Goal: Transaction & Acquisition: Purchase product/service

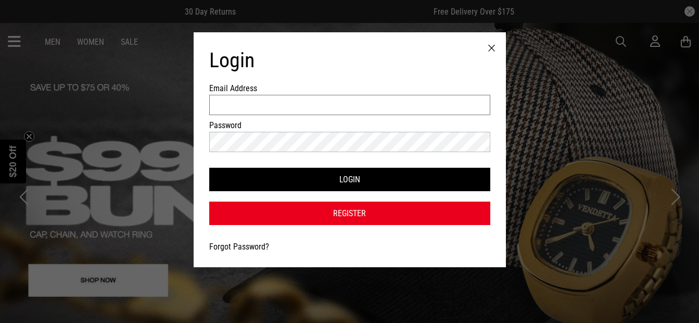
click at [386, 111] on input "Email Address" at bounding box center [349, 105] width 281 height 20
type input "**********"
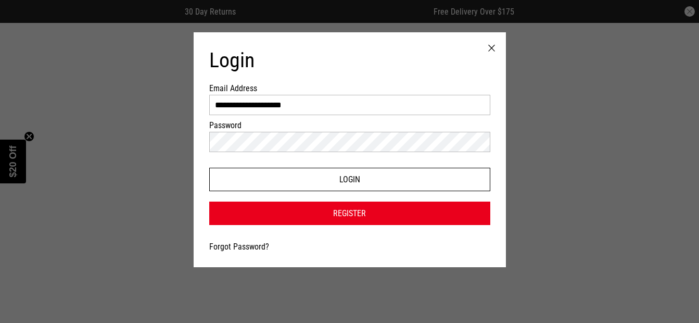
click at [420, 180] on button "Login" at bounding box center [349, 179] width 281 height 23
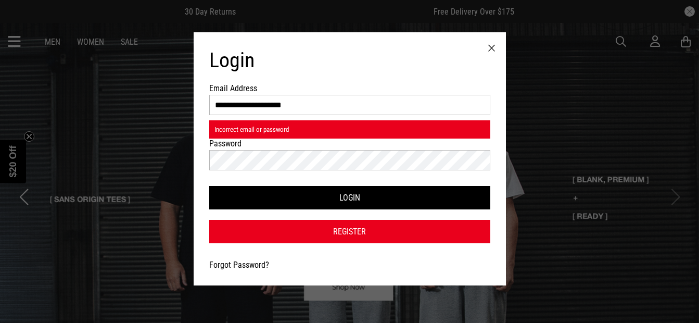
click at [342, 202] on button "Login" at bounding box center [349, 197] width 281 height 23
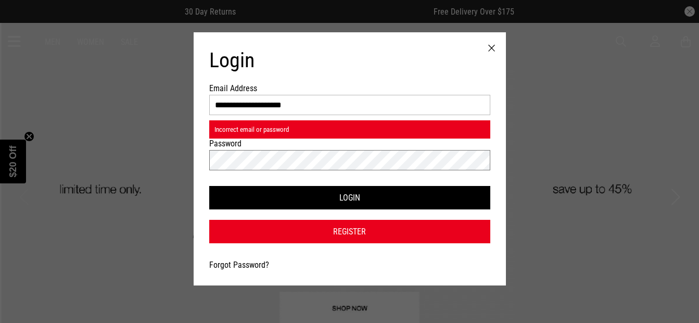
click at [209, 186] on button "Login" at bounding box center [349, 197] width 281 height 23
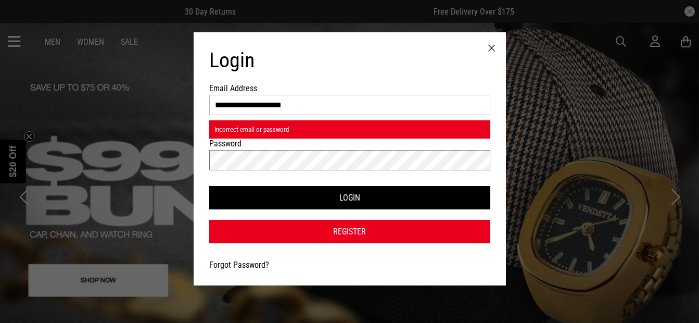
click at [209, 186] on button "Login" at bounding box center [349, 197] width 281 height 23
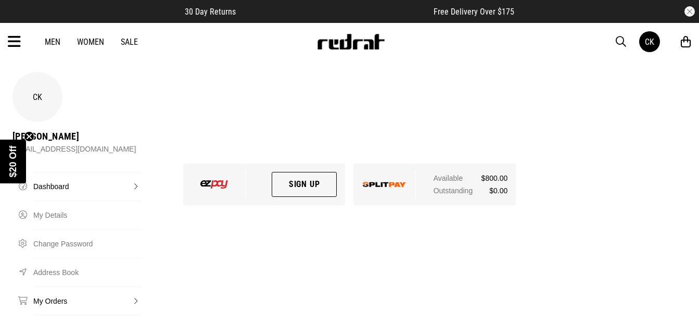
click at [51, 286] on link "My Orders" at bounding box center [87, 300] width 109 height 29
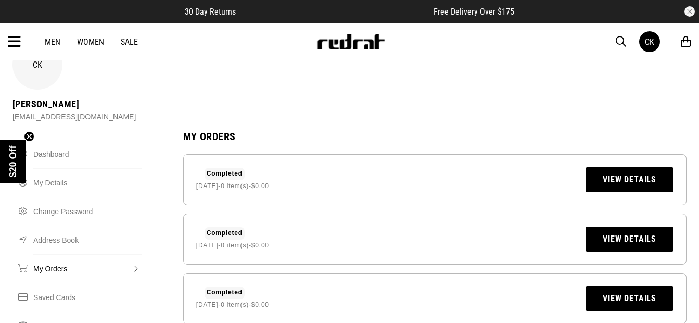
scroll to position [34, 0]
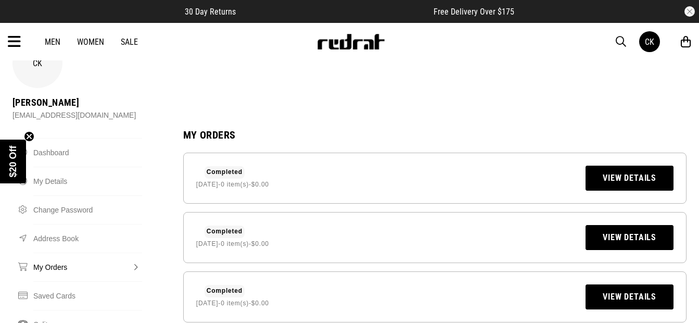
click at [615, 166] on link "View Details" at bounding box center [630, 178] width 88 height 25
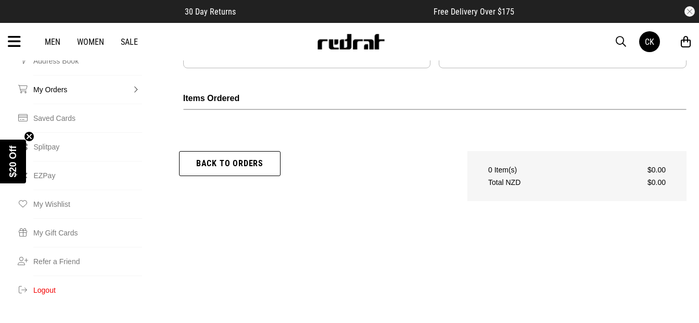
scroll to position [213, 0]
click at [247, 149] on link "Back to orders" at bounding box center [230, 161] width 102 height 25
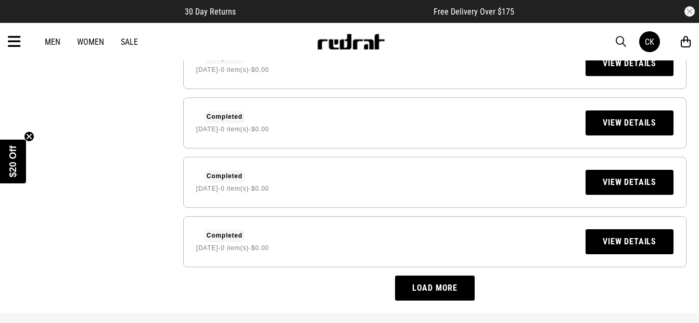
scroll to position [500, 0]
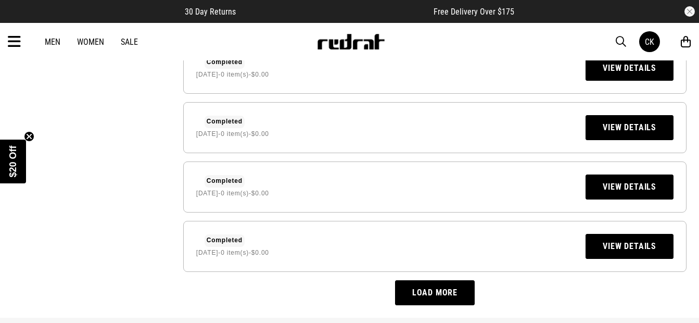
click at [418, 280] on button "Load more" at bounding box center [435, 292] width 80 height 25
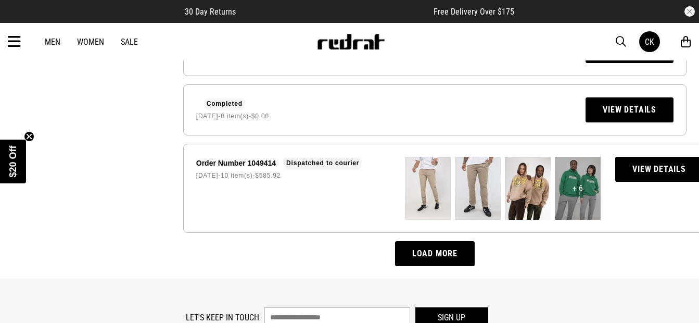
scroll to position [697, 0]
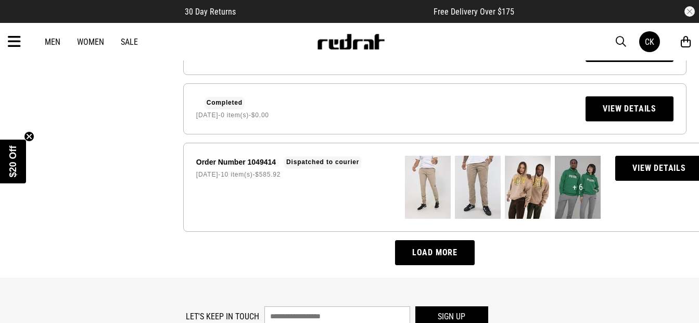
click at [55, 46] on link "Men" at bounding box center [53, 42] width 16 height 10
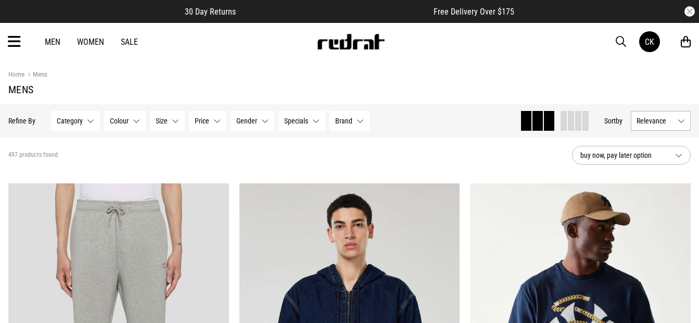
click at [620, 44] on span "button" at bounding box center [621, 41] width 10 height 12
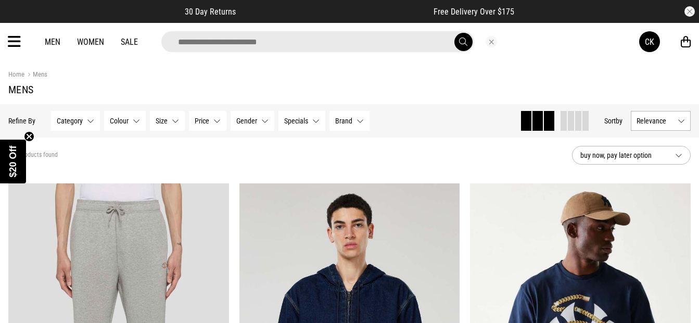
click at [391, 40] on input "search" at bounding box center [317, 41] width 313 height 21
type input "**********"
click at [455, 33] on button "submit" at bounding box center [464, 42] width 18 height 18
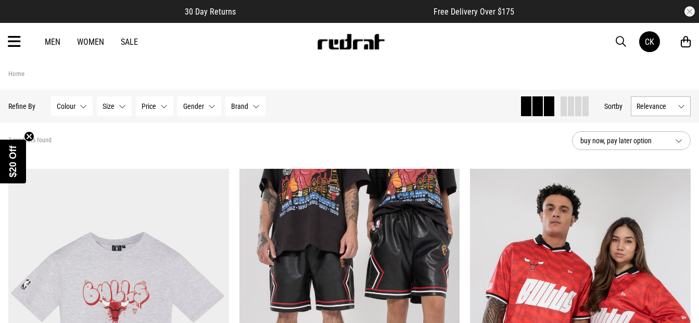
click at [56, 33] on div "Men Women Sale CK Hi, Chance New Back Footwear Back Mens Back Womens Back Youth…" at bounding box center [349, 41] width 699 height 37
click at [15, 43] on icon at bounding box center [14, 41] width 13 height 17
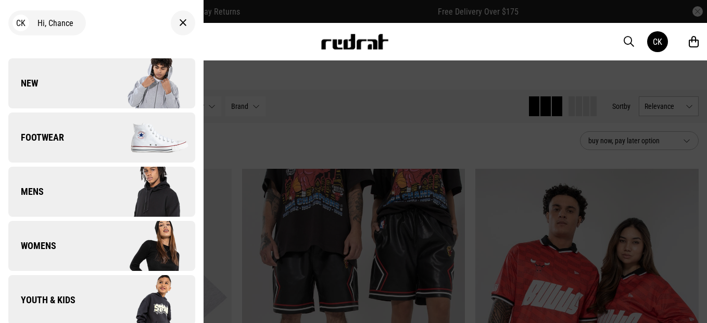
click at [59, 202] on link "Mens" at bounding box center [101, 192] width 187 height 50
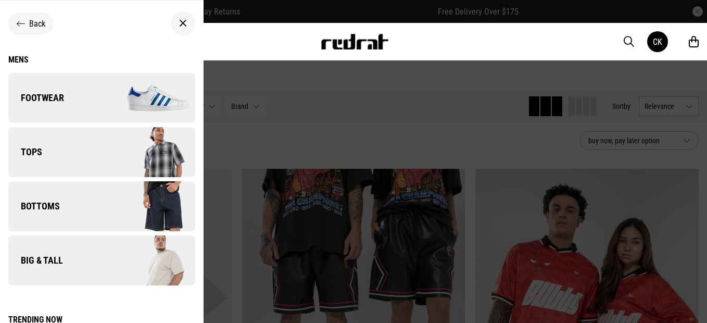
click at [55, 154] on link "Tops" at bounding box center [101, 152] width 187 height 50
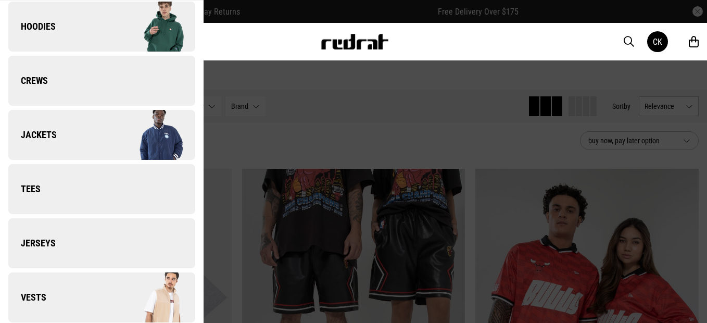
scroll to position [72, 0]
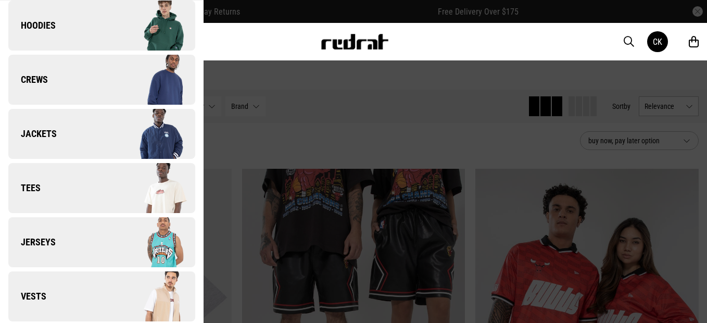
click at [41, 189] on link "Tees" at bounding box center [101, 188] width 187 height 50
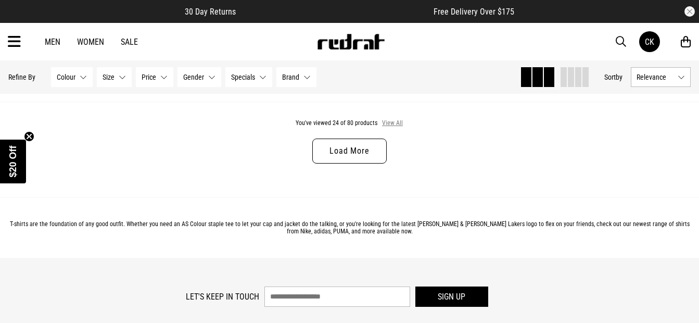
click at [393, 128] on button "View All" at bounding box center [393, 123] width 22 height 9
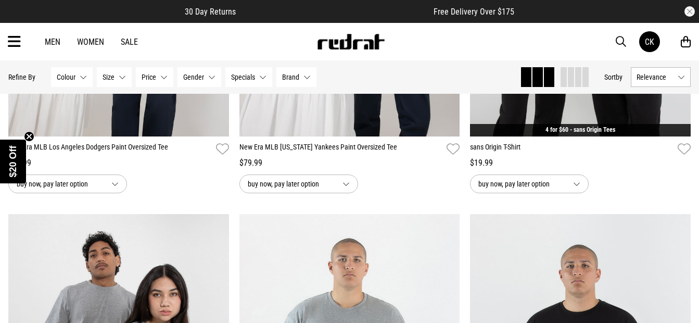
scroll to position [3825, 0]
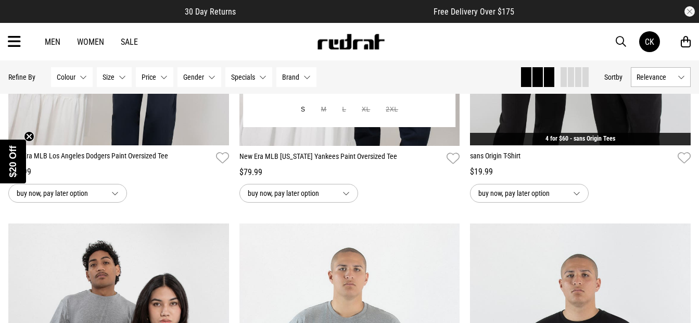
click at [337, 161] on link "New Era MLB [US_STATE] Yankees Paint Oversized Tee" at bounding box center [342, 158] width 204 height 15
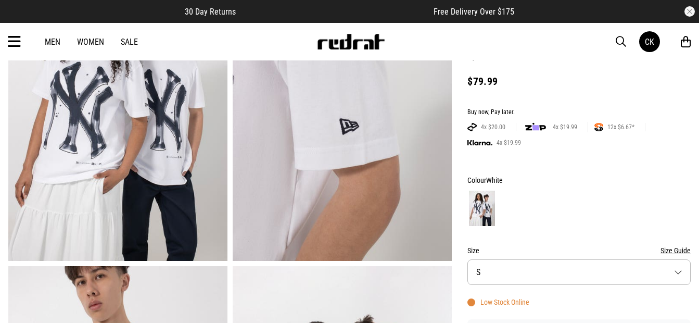
scroll to position [195, 0]
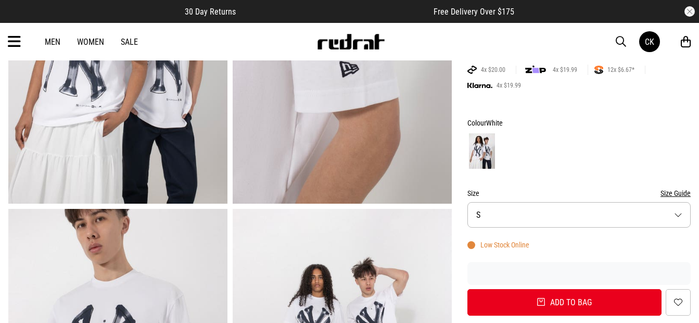
click at [493, 200] on div "Size Size Guide Size S" at bounding box center [579, 207] width 223 height 41
click at [490, 228] on form "Colour White Size Size Guide Size S Low Stock Online Add to bag Add to wishlist" at bounding box center [579, 216] width 223 height 199
click at [488, 212] on button "Size S" at bounding box center [579, 215] width 223 height 26
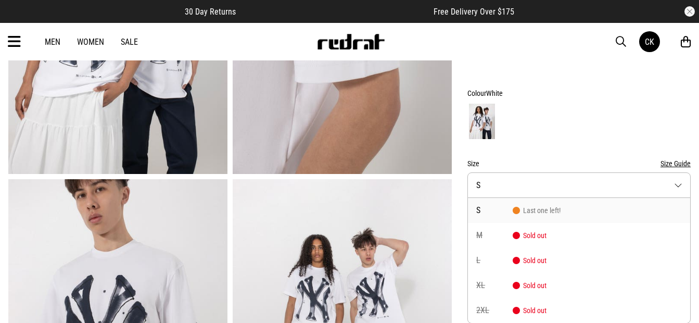
scroll to position [0, 0]
click at [485, 257] on span "L" at bounding box center [494, 260] width 36 height 8
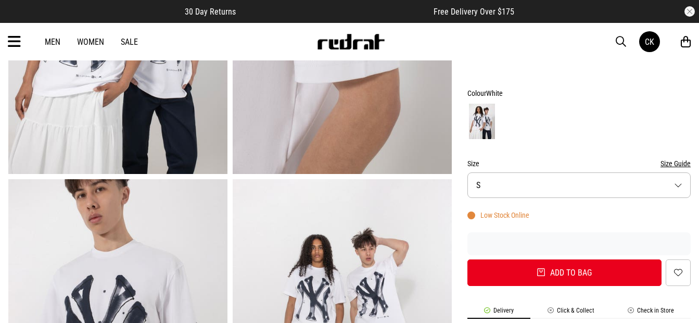
click at [677, 163] on button "Size Guide" at bounding box center [676, 163] width 30 height 12
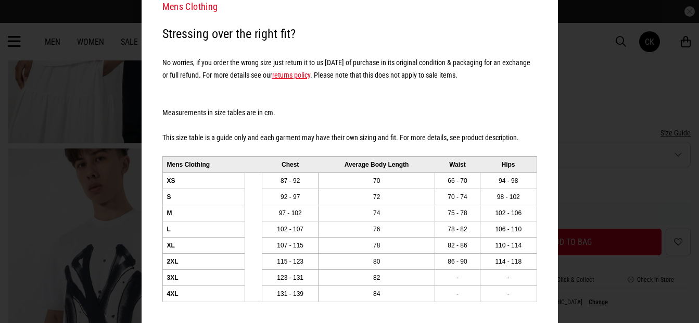
scroll to position [259, 0]
